Goal: Navigation & Orientation: Find specific page/section

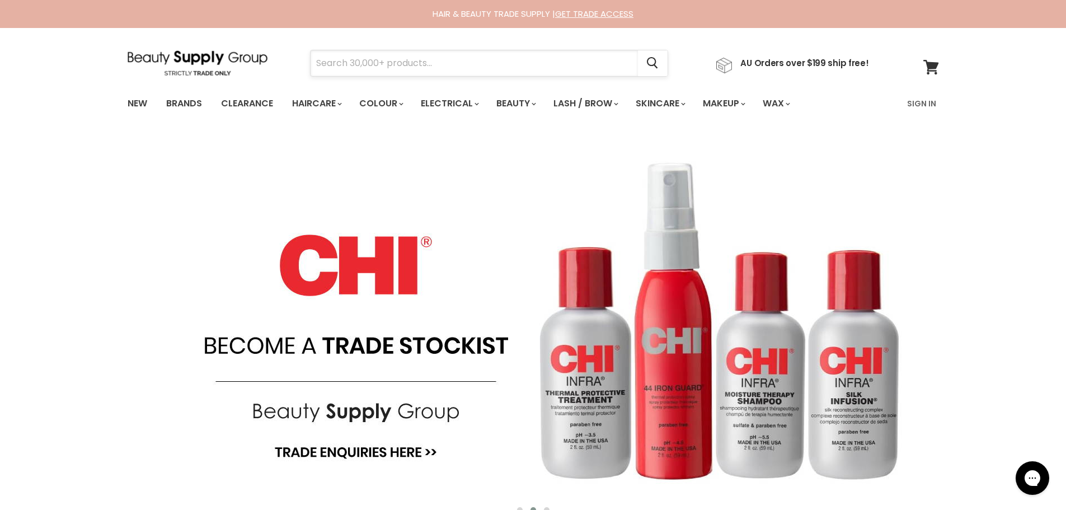
click at [319, 64] on input "Search" at bounding box center [474, 63] width 327 height 26
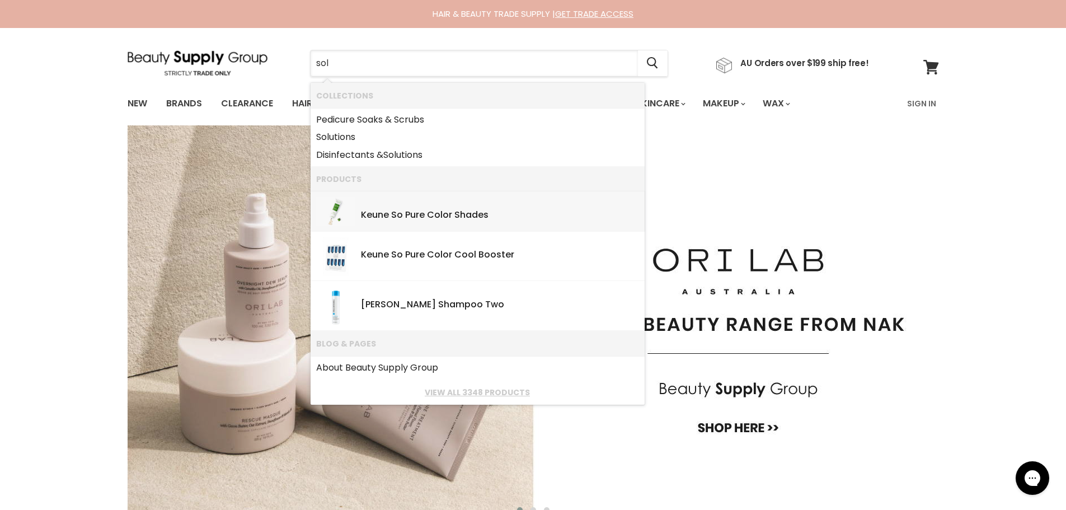
type input "sol"
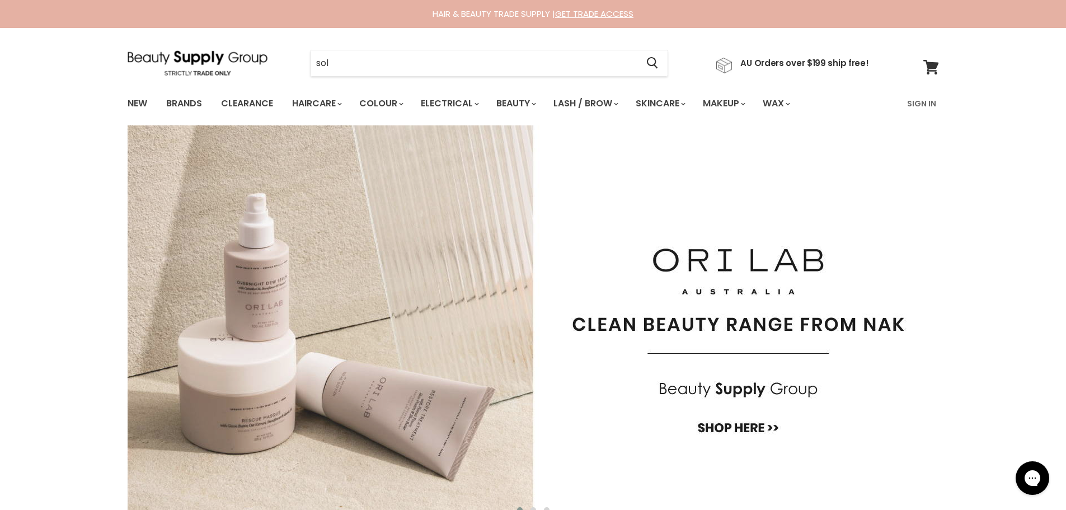
click at [682, 172] on img "Main content" at bounding box center [534, 321] width 812 height 392
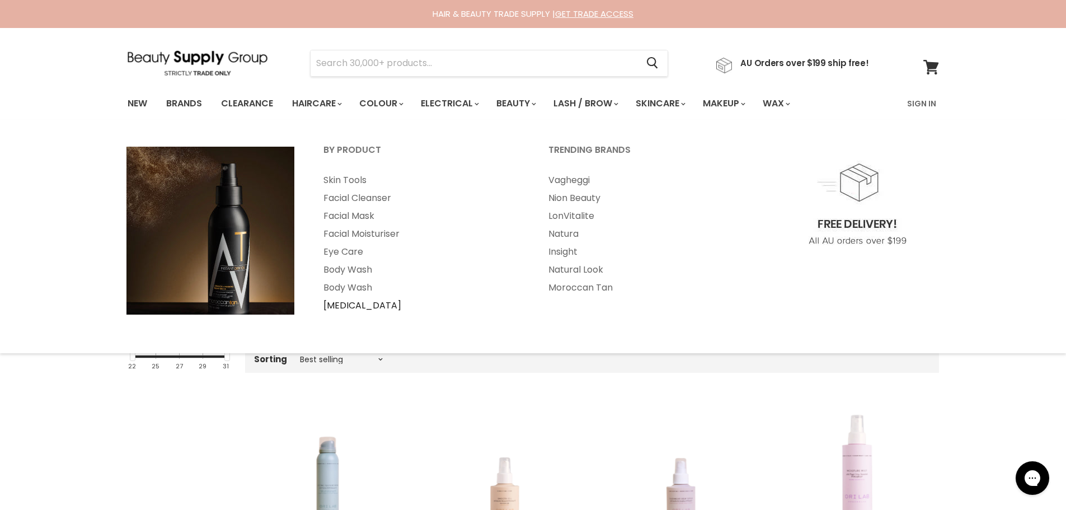
click at [340, 306] on link "[MEDICAL_DATA]" at bounding box center [421, 306] width 223 height 18
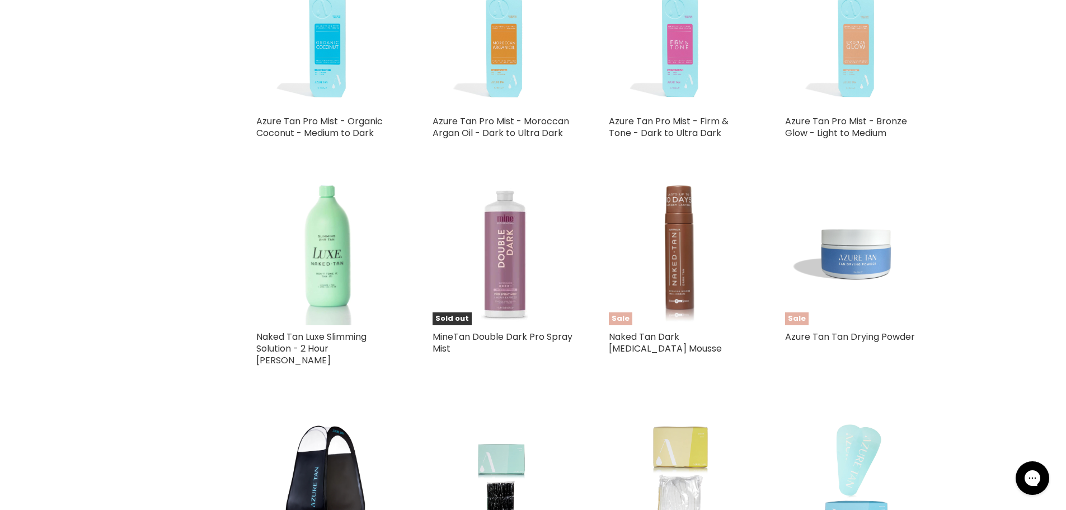
scroll to position [2574, 0]
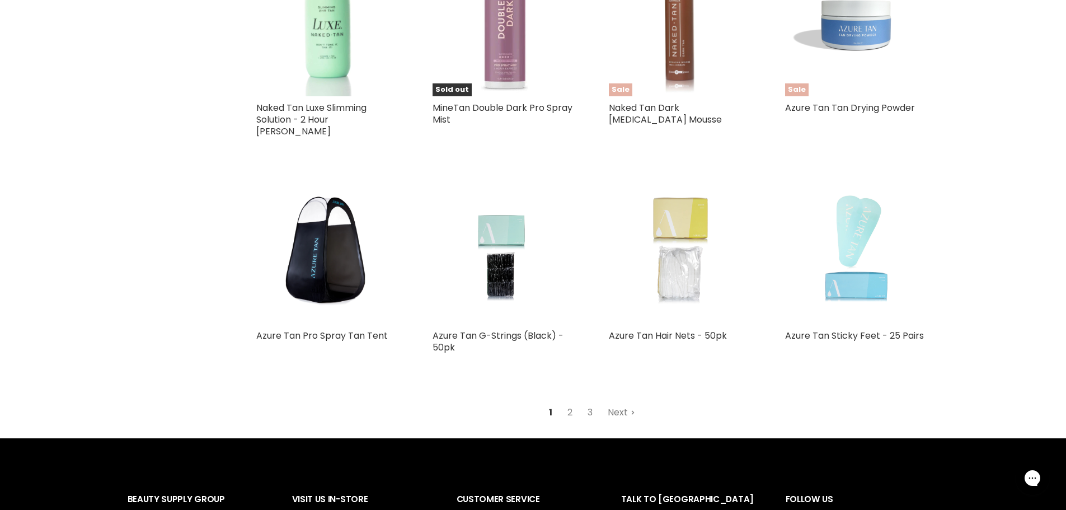
click at [617, 402] on link "Next" at bounding box center [622, 412] width 40 height 20
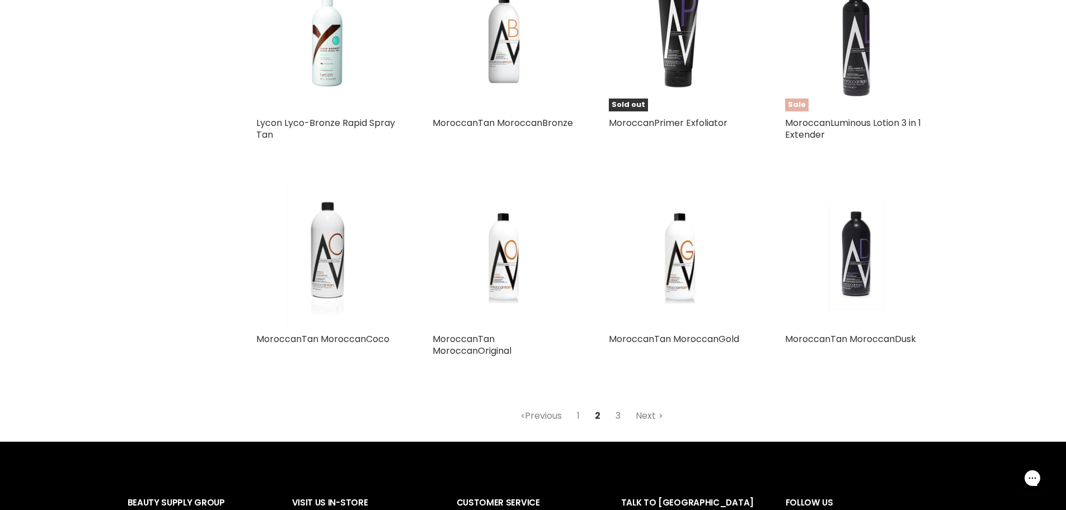
scroll to position [2770, 0]
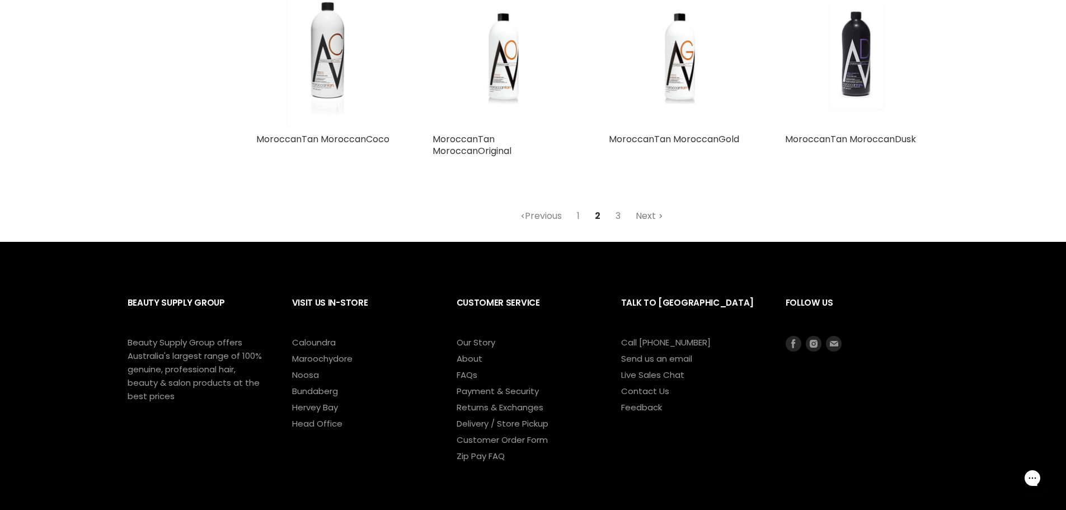
click at [650, 206] on link "Next" at bounding box center [650, 216] width 40 height 20
